Goal: Task Accomplishment & Management: Manage account settings

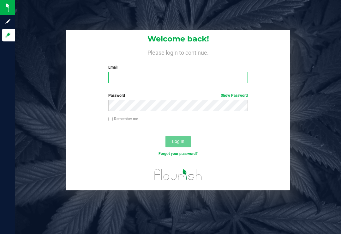
click at [203, 73] on input "Email" at bounding box center [178, 77] width 140 height 11
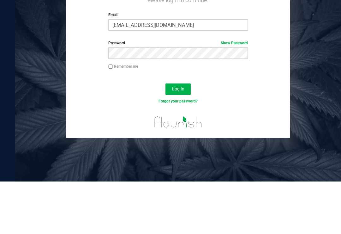
click at [185, 136] on button "Log In" at bounding box center [177, 141] width 25 height 11
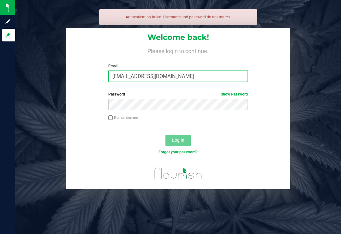
click at [197, 70] on input "onlynicole83@gmail.com" at bounding box center [178, 75] width 140 height 11
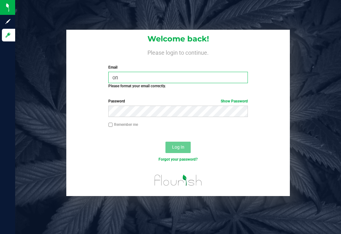
type input "o"
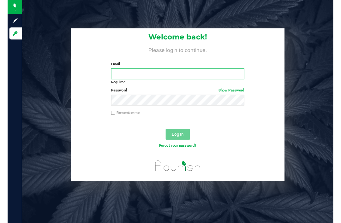
scroll to position [20, 0]
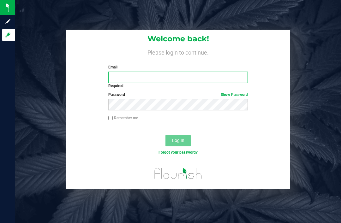
click at [178, 72] on input "Email" at bounding box center [178, 77] width 140 height 11
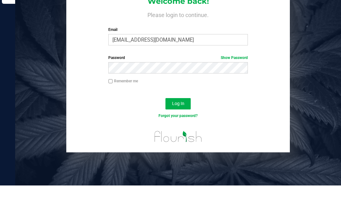
click at [183, 133] on div "Log In" at bounding box center [178, 143] width 224 height 21
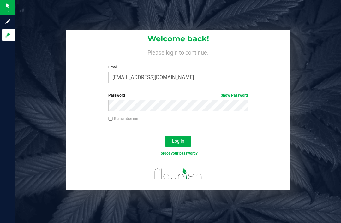
scroll to position [0, 0]
click at [173, 133] on div "Log In" at bounding box center [178, 143] width 224 height 21
click at [176, 140] on span "Log In" at bounding box center [178, 141] width 12 height 5
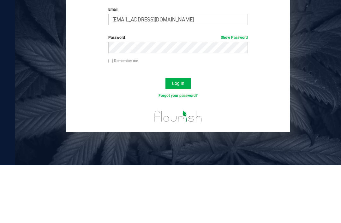
click at [185, 136] on button "Log In" at bounding box center [177, 141] width 25 height 11
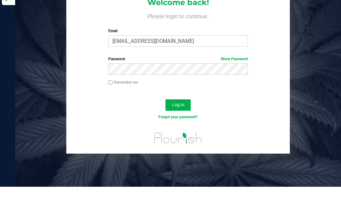
click at [233, 116] on div "Remember me" at bounding box center [178, 119] width 149 height 7
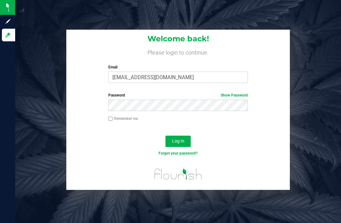
click at [237, 69] on form "Welcome back! Please login to continue. Email ncline@tealcannabis.co Required P…" at bounding box center [178, 110] width 214 height 161
click at [246, 93] on link "Show Password" at bounding box center [234, 95] width 27 height 4
click at [186, 136] on button "Log In" at bounding box center [177, 141] width 25 height 11
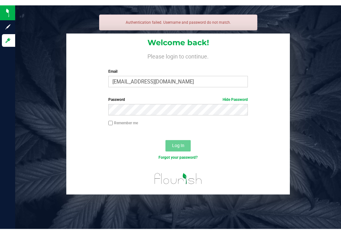
scroll to position [0, 0]
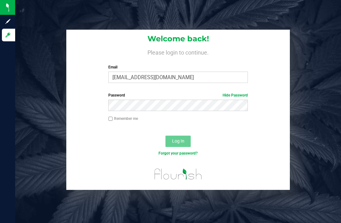
click at [305, 167] on div "Welcome back! Please login to continue. Email ncline@tealcannabis.co Required P…" at bounding box center [177, 110] width 335 height 161
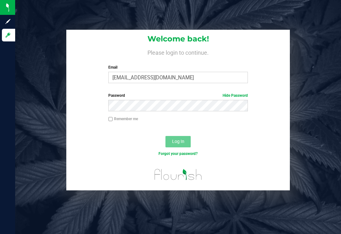
click at [309, 114] on div "Welcome back! Please login to continue. Email ncline@tealcannabis.co Required P…" at bounding box center [177, 110] width 335 height 161
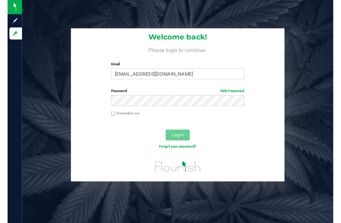
scroll to position [7, 0]
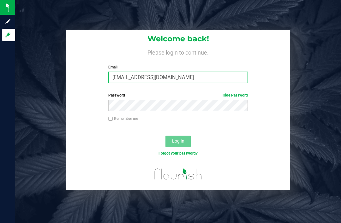
click at [187, 72] on input "ncline@tealcannabis.co" at bounding box center [178, 77] width 140 height 11
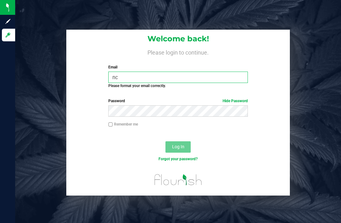
type input "n"
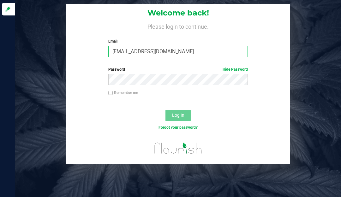
type input "onlynicole83@gmail.com"
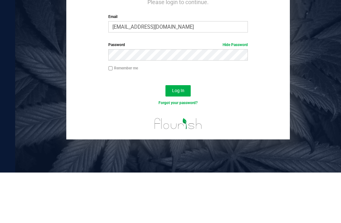
click at [183, 139] on span "Log In" at bounding box center [178, 141] width 12 height 5
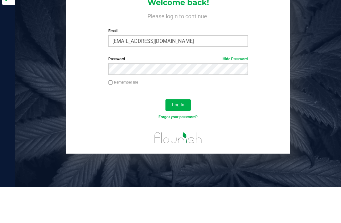
click at [186, 136] on button "Log In" at bounding box center [177, 141] width 25 height 11
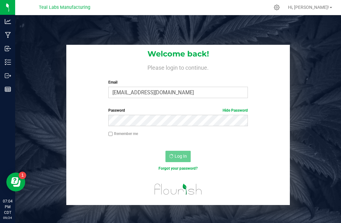
click at [0, 0] on p "Outbound" at bounding box center [0, 0] width 0 height 0
click at [321, 110] on div "Welcome back! Please login to continue. Email onlynicole83@gmail.com Required P…" at bounding box center [177, 125] width 335 height 161
click at [185, 154] on span "Log In" at bounding box center [181, 156] width 12 height 5
click at [0, 0] on p "Outbound" at bounding box center [0, 0] width 0 height 0
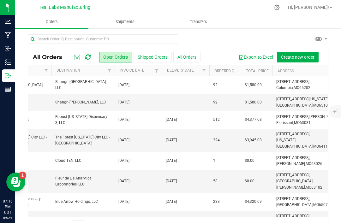
scroll to position [0, 238]
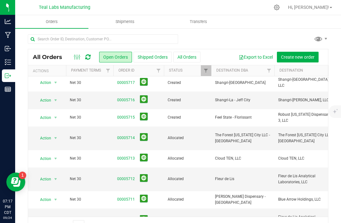
click at [130, 100] on link "00005716" at bounding box center [126, 100] width 18 height 6
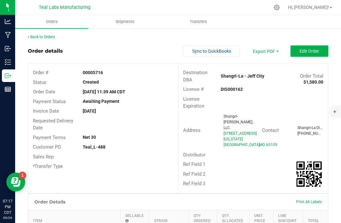
click at [315, 53] on span "Edit Order" at bounding box center [310, 51] width 20 height 5
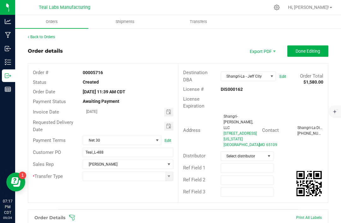
click at [171, 122] on span "Toggle calendar" at bounding box center [168, 126] width 9 height 9
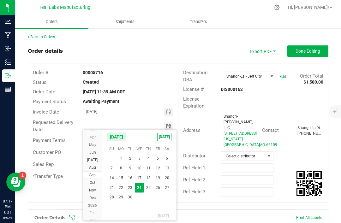
click at [130, 195] on span "30" at bounding box center [130, 198] width 9 height 10
type input "09/30/2025"
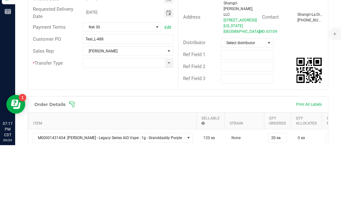
click at [167, 139] on span at bounding box center [168, 141] width 5 height 5
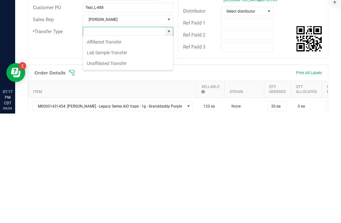
click at [143, 168] on li "Unaffiliated Transfer" at bounding box center [128, 173] width 90 height 11
type input "Unaffiliated Transfer"
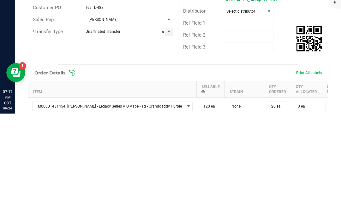
click at [301, 115] on div "Distributor Select distributor" at bounding box center [253, 121] width 150 height 12
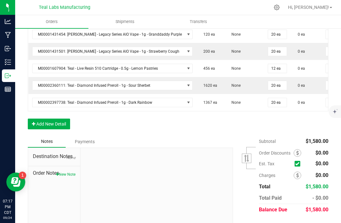
click at [73, 105] on div "Order Details Print All Labels Item Sellable Strain Qty Ordered Qty Allocated U…" at bounding box center [178, 64] width 301 height 143
click at [63, 119] on button "Add New Detail" at bounding box center [49, 124] width 42 height 11
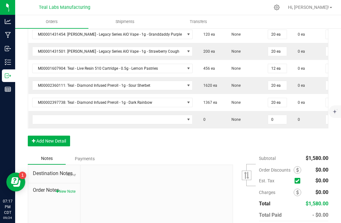
click at [62, 136] on button "Add New Detail" at bounding box center [49, 141] width 42 height 11
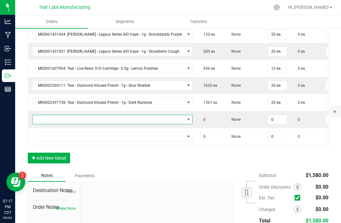
click at [83, 115] on span "NO DATA FOUND" at bounding box center [109, 119] width 152 height 9
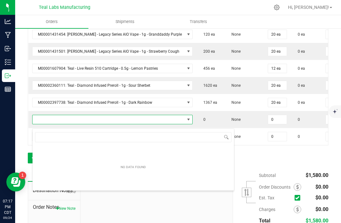
click at [177, 132] on input "NO DATA FOUND" at bounding box center [133, 137] width 196 height 10
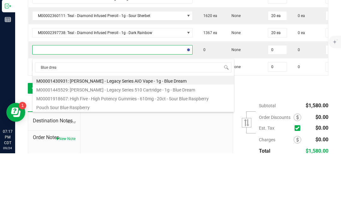
type input "Blue dream"
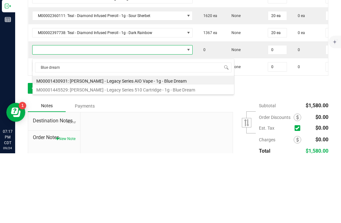
click at [168, 154] on li "M00001445529: Kusch - Legacy Series 510 Cartridge - 1g - Blue Dream" at bounding box center [133, 158] width 201 height 9
type input "0 ea"
type input "$22.50000"
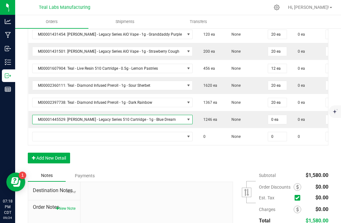
click at [268, 115] on input "0 ea" at bounding box center [277, 119] width 19 height 9
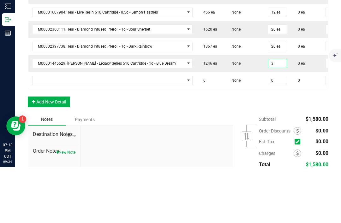
click at [142, 78] on div "Order Details Print All Labels Item Sellable Strain Qty Ordered Qty Allocated U…" at bounding box center [178, 81] width 301 height 177
type input "3 ea"
type input "$67.50"
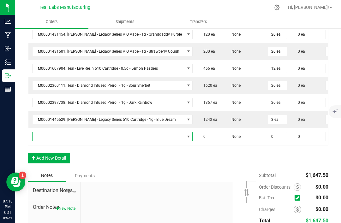
click at [91, 132] on span "NO DATA FOUND" at bounding box center [109, 136] width 152 height 9
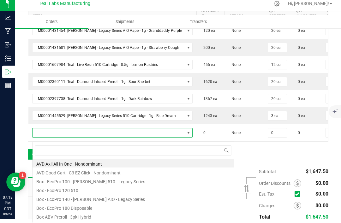
scroll to position [9, 141]
click at [107, 146] on input at bounding box center [133, 151] width 196 height 10
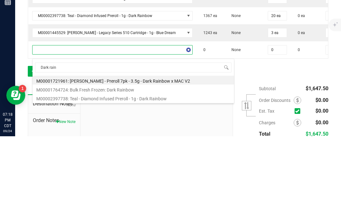
type input "Dark rainb"
click at [163, 180] on li "M00002397738: Teal - Diamond Infused Preroll - 1g - Dark Rainbow" at bounding box center [133, 184] width 201 height 9
type input "0 ea"
type input "$10.00000"
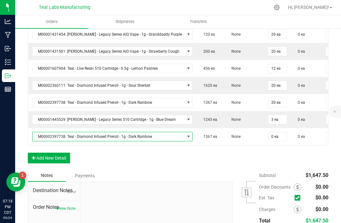
click at [268, 132] on input "0 ea" at bounding box center [277, 136] width 19 height 9
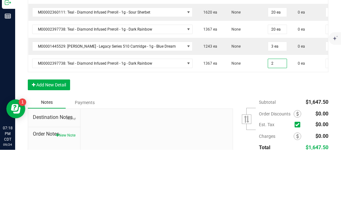
click at [219, 67] on div "Order Details Print All Labels Item Sellable Strain Qty Ordered Qty Allocated U…" at bounding box center [178, 81] width 301 height 177
type input "2 ea"
type input "$20.00"
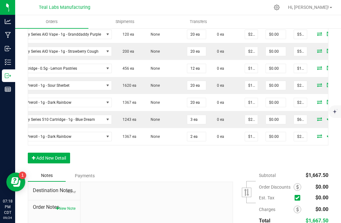
scroll to position [0, 81]
click at [294, 115] on input "$67.50" at bounding box center [300, 119] width 13 height 9
type input "67.5"
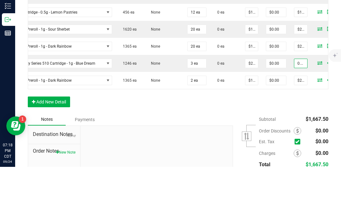
type input "0.03"
click at [294, 132] on input "$20.00" at bounding box center [300, 136] width 13 height 9
type input "$0.01000"
type input "$0.03"
type input "20"
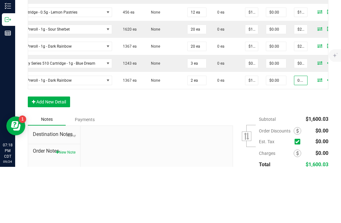
type input "0.02"
click at [259, 80] on div "Order Details Print All Labels Item Sellable Strain Qty Ordered Qty Allocated U…" at bounding box center [178, 81] width 301 height 177
type input "$0.01000"
type input "$0.02"
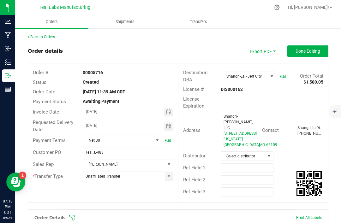
scroll to position [0, 0]
click at [322, 45] on button "Done Editing" at bounding box center [307, 50] width 41 height 11
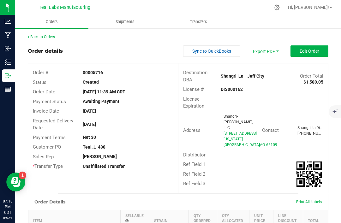
click at [317, 50] on span "Edit Order" at bounding box center [310, 51] width 20 height 5
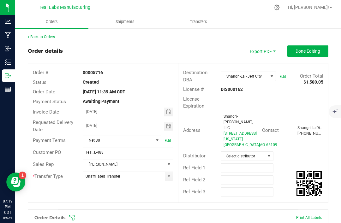
click at [318, 52] on span "Done Editing" at bounding box center [308, 51] width 25 height 5
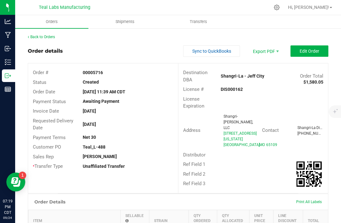
click at [231, 52] on span "Sync to QuickBooks" at bounding box center [211, 51] width 39 height 5
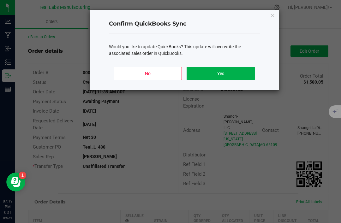
click at [244, 74] on button "Yes" at bounding box center [221, 73] width 68 height 13
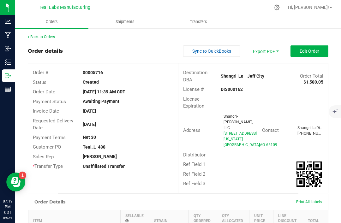
click at [49, 37] on link "Back to Orders" at bounding box center [41, 37] width 27 height 4
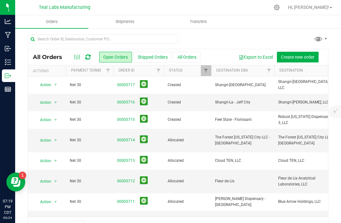
click at [129, 85] on link "00005717" at bounding box center [126, 85] width 18 height 6
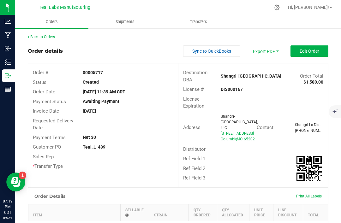
click at [319, 52] on span "Edit Order" at bounding box center [310, 51] width 20 height 5
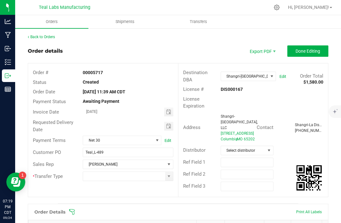
click at [168, 124] on span "Toggle calendar" at bounding box center [168, 126] width 5 height 5
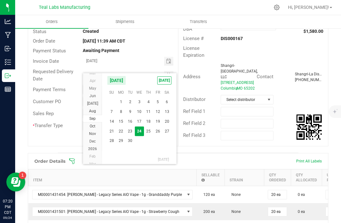
scroll to position [60, 0]
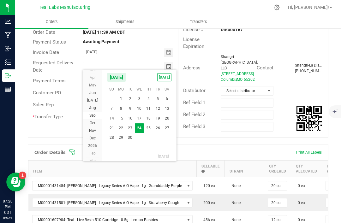
click at [131, 136] on span "30" at bounding box center [130, 138] width 9 height 10
type input "09/30/2025"
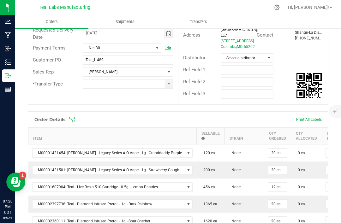
scroll to position [96, 0]
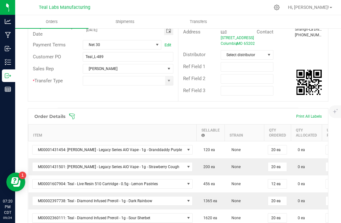
click at [167, 80] on span at bounding box center [168, 80] width 5 height 5
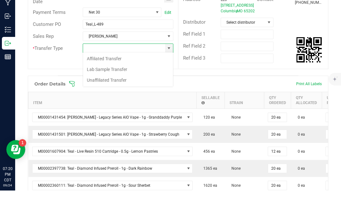
scroll to position [9, 90]
click at [133, 107] on li "Unaffiliated Transfer" at bounding box center [128, 112] width 90 height 11
type input "Unaffiliated Transfer"
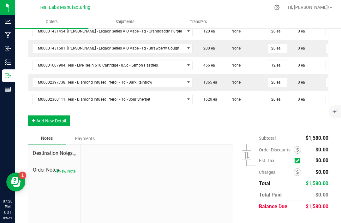
scroll to position [215, 0]
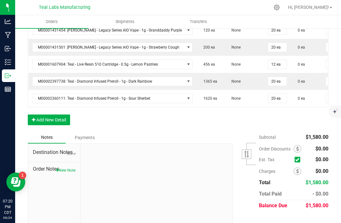
click at [61, 115] on button "Add New Detail" at bounding box center [49, 120] width 42 height 11
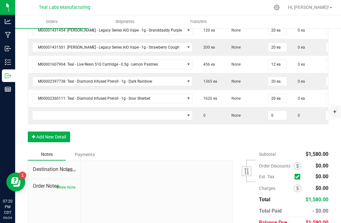
click at [63, 132] on button "Add New Detail" at bounding box center [49, 137] width 42 height 11
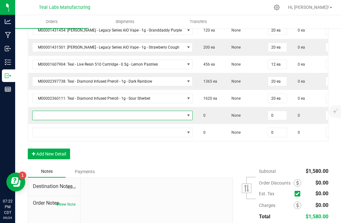
click at [113, 111] on span "NO DATA FOUND" at bounding box center [109, 115] width 152 height 9
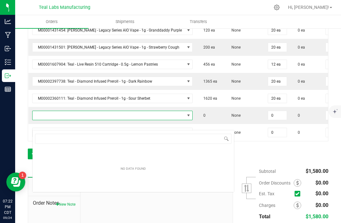
scroll to position [9, 141]
click at [178, 134] on input "NO DATA FOUND" at bounding box center [133, 139] width 196 height 10
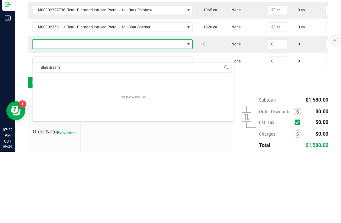
type input "Blue dream"
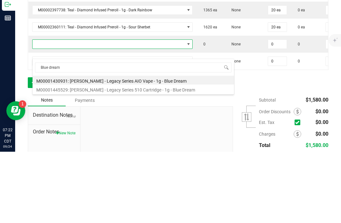
click at [170, 156] on li "M00001445529: Kusch - Legacy Series 510 Cartridge - 1g - Blue Dream" at bounding box center [133, 160] width 201 height 9
type input "0 ea"
type input "$22.50000"
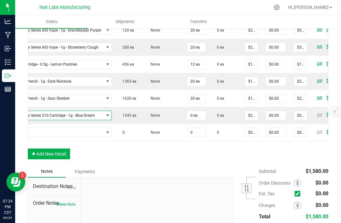
scroll to position [0, 81]
click at [294, 111] on input "$0.00" at bounding box center [300, 115] width 13 height 9
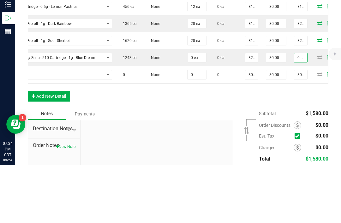
click at [334, 130] on span at bounding box center [338, 132] width 9 height 4
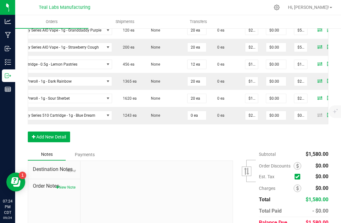
click at [288, 128] on div "Order Details Print All Labels Item Sellable Strain Qty Ordered Qty Allocated U…" at bounding box center [178, 69] width 301 height 160
click at [228, 134] on div "Order Details Print All Labels Item Sellable Strain Qty Ordered Qty Allocated U…" at bounding box center [178, 69] width 301 height 160
click at [233, 120] on div "Order Details Print All Labels Item Sellable Strain Qty Ordered Qty Allocated U…" at bounding box center [178, 69] width 301 height 160
click at [294, 111] on input "$0.03" at bounding box center [300, 115] width 13 height 9
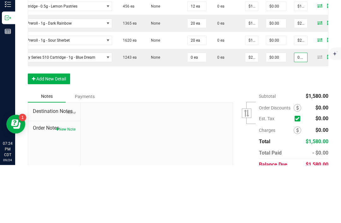
click at [330, 69] on div "Back to Orders Order details Export PDF Done Editing Order # 00005717 Status Cr…" at bounding box center [178, 32] width 326 height 440
type input "$0.03"
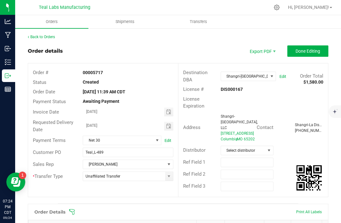
scroll to position [0, 0]
click at [289, 103] on div at bounding box center [253, 103] width 75 height 0
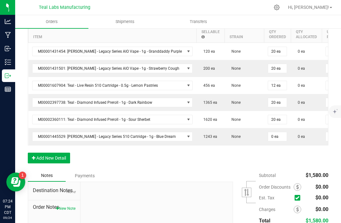
scroll to position [215, 0]
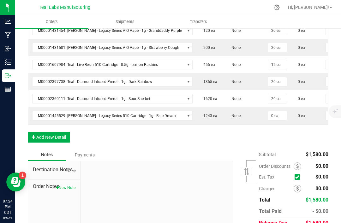
click at [268, 111] on input "0 ea" at bounding box center [277, 115] width 19 height 9
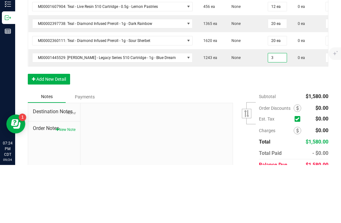
click at [236, 72] on div "Order Details Print All Labels Item Sellable Strain Qty Ordered Qty Allocated U…" at bounding box center [178, 69] width 301 height 160
type input "3 ea"
type input "$67.50"
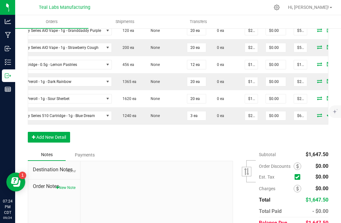
scroll to position [0, 81]
click at [294, 111] on input "$67.50" at bounding box center [300, 115] width 13 height 9
type input "67.5"
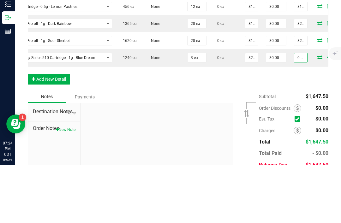
type input "0.03"
click at [289, 70] on div "Order Details Print All Labels Item Sellable Strain Qty Ordered Qty Allocated U…" at bounding box center [178, 69] width 301 height 160
type input "$0.01000"
type input "$0.03"
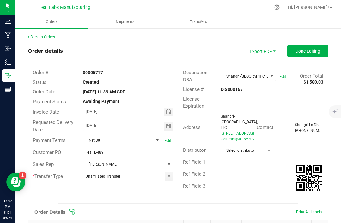
scroll to position [0, 0]
click at [318, 49] on span "Done Editing" at bounding box center [308, 51] width 25 height 5
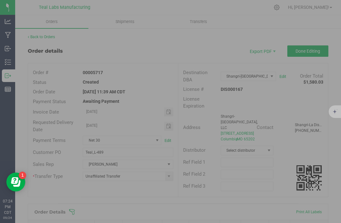
scroll to position [0, 11]
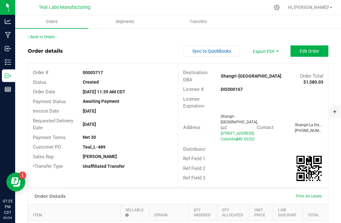
click at [225, 50] on span "Sync to QuickBooks" at bounding box center [211, 51] width 39 height 5
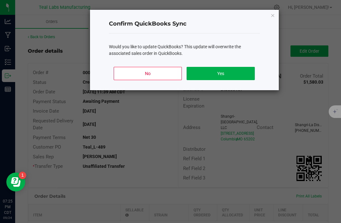
click at [241, 68] on button "Yes" at bounding box center [221, 73] width 68 height 13
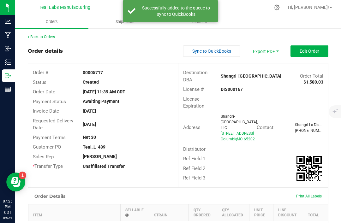
click at [48, 37] on link "Back to Orders" at bounding box center [41, 37] width 27 height 4
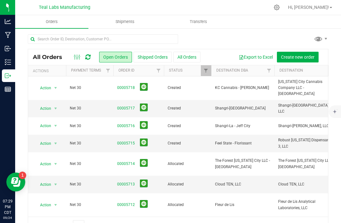
click at [130, 85] on link "00005718" at bounding box center [126, 88] width 18 height 6
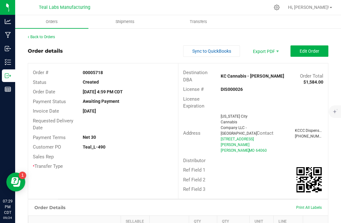
click at [316, 51] on span "Edit Order" at bounding box center [310, 51] width 20 height 5
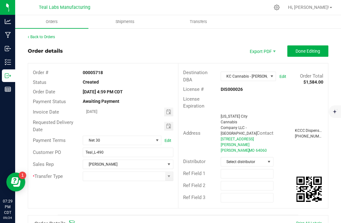
click at [169, 175] on span at bounding box center [168, 176] width 5 height 5
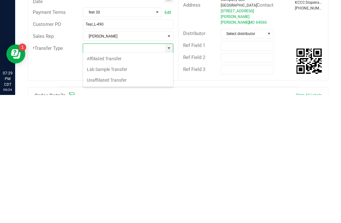
scroll to position [9, 90]
click at [147, 203] on li "Unaffiliated Transfer" at bounding box center [128, 208] width 90 height 11
type input "Unaffiliated Transfer"
click at [318, 111] on div "Address Kansas City Cannabis Company LLC - Kearney 310 S Platte Clay Way Kearne…" at bounding box center [253, 133] width 150 height 45
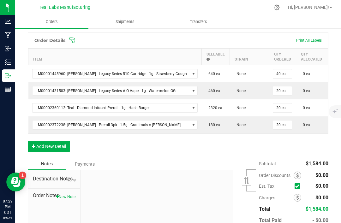
scroll to position [181, 0]
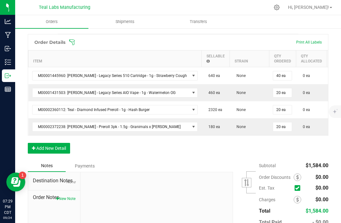
click at [63, 143] on button "Add New Detail" at bounding box center [49, 148] width 42 height 11
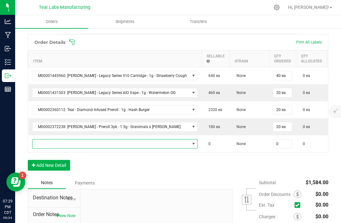
click at [141, 140] on span "NO DATA FOUND" at bounding box center [111, 144] width 157 height 9
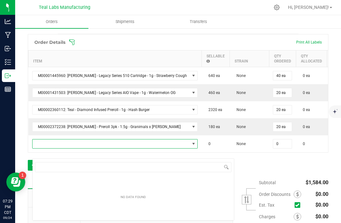
scroll to position [9, 146]
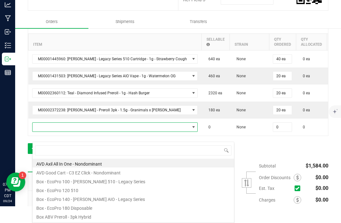
click at [141, 147] on input at bounding box center [133, 151] width 196 height 10
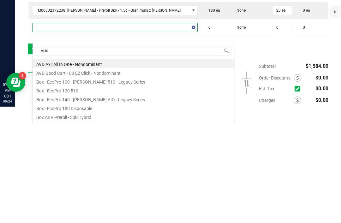
type input "Acid"
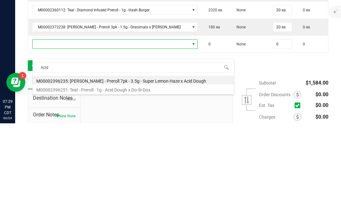
click at [152, 184] on li "M00002396251: Teal - Preroll - 1g - Acid Dough x Do-Si-Dos" at bounding box center [133, 188] width 201 height 9
type input "0 ea"
type input "$6.00000"
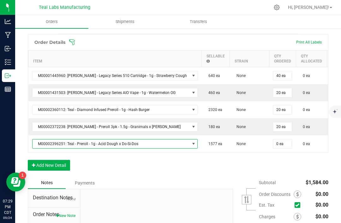
click at [273, 140] on input "0 ea" at bounding box center [282, 144] width 19 height 9
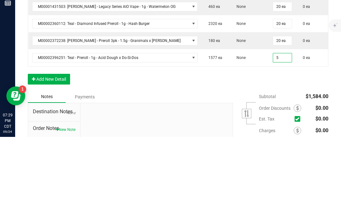
click at [199, 74] on div "Order Details Print All Labels Item Sellable Strain Qty Ordered Qty Allocated U…" at bounding box center [178, 105] width 301 height 143
type input "5 ea"
type input "$30.00"
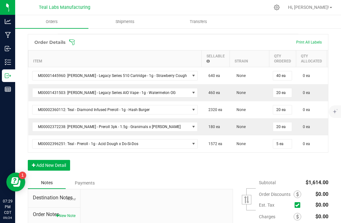
click at [331, 140] on input "$6.00000" at bounding box center [337, 144] width 13 height 9
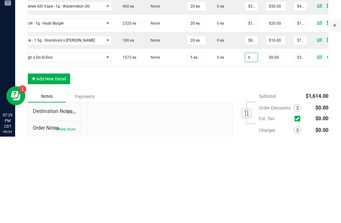
scroll to position [0, 86]
click at [294, 140] on input "$30.00" at bounding box center [300, 144] width 13 height 9
type input "$6.00000"
type input "30"
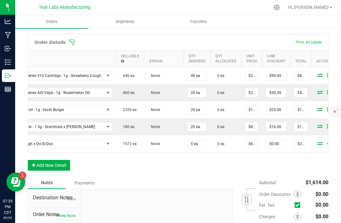
click at [294, 140] on input "$30.00" at bounding box center [300, 144] width 13 height 9
type input "30"
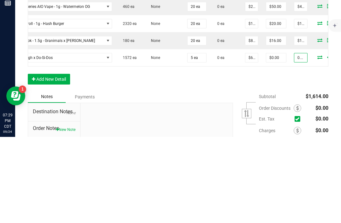
type input "0.05"
click at [219, 71] on div "Order Details Print All Labels Item Sellable Strain Qty Ordered Qty Allocated U…" at bounding box center [178, 105] width 301 height 143
type input "$0.01000"
type input "$0.05"
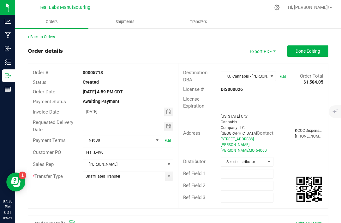
scroll to position [0, 0]
click at [311, 45] on button "Done Editing" at bounding box center [307, 50] width 41 height 11
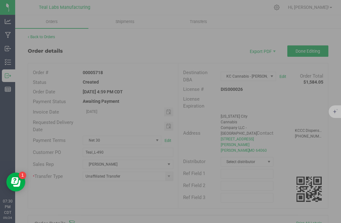
scroll to position [0, 11]
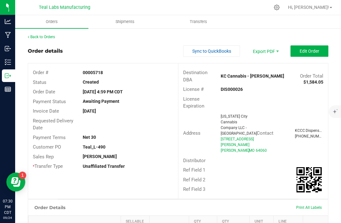
click at [224, 50] on span "Sync to QuickBooks" at bounding box center [211, 51] width 39 height 5
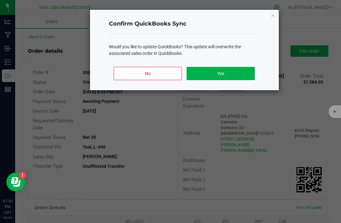
click at [244, 73] on button "Yes" at bounding box center [221, 73] width 68 height 13
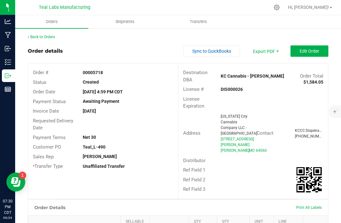
click at [52, 38] on link "Back to Orders" at bounding box center [41, 37] width 27 height 4
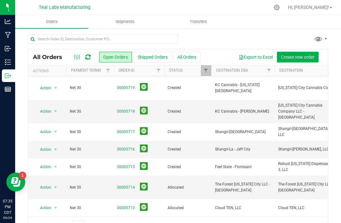
click at [127, 85] on link "00005719" at bounding box center [126, 88] width 18 height 6
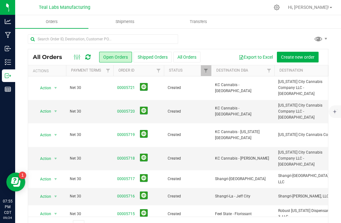
scroll to position [-1, -10]
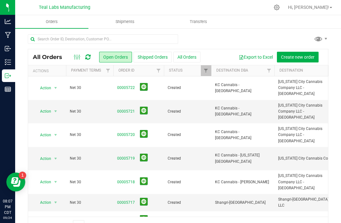
click at [128, 85] on link "00005722" at bounding box center [126, 88] width 18 height 6
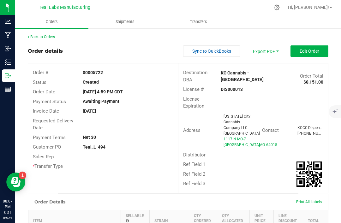
click at [317, 53] on span "Edit Order" at bounding box center [310, 51] width 20 height 5
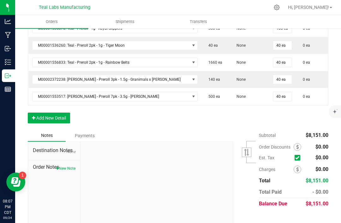
scroll to position [393, 0]
click at [64, 124] on button "Add New Detail" at bounding box center [49, 118] width 42 height 11
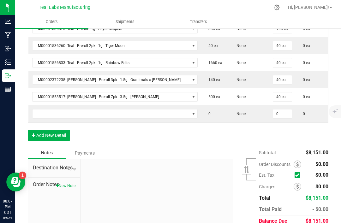
click at [60, 141] on button "Add New Detail" at bounding box center [49, 135] width 42 height 11
